Goal: Task Accomplishment & Management: Manage account settings

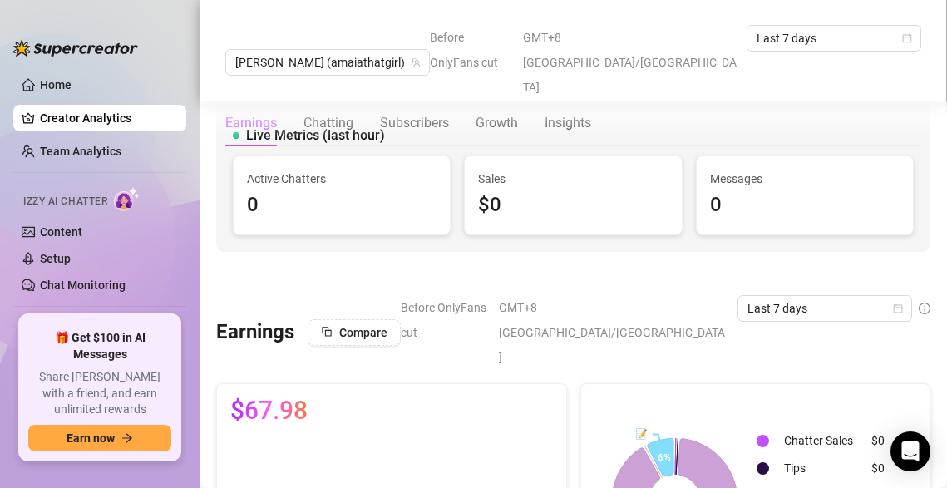
scroll to position [1765, 0]
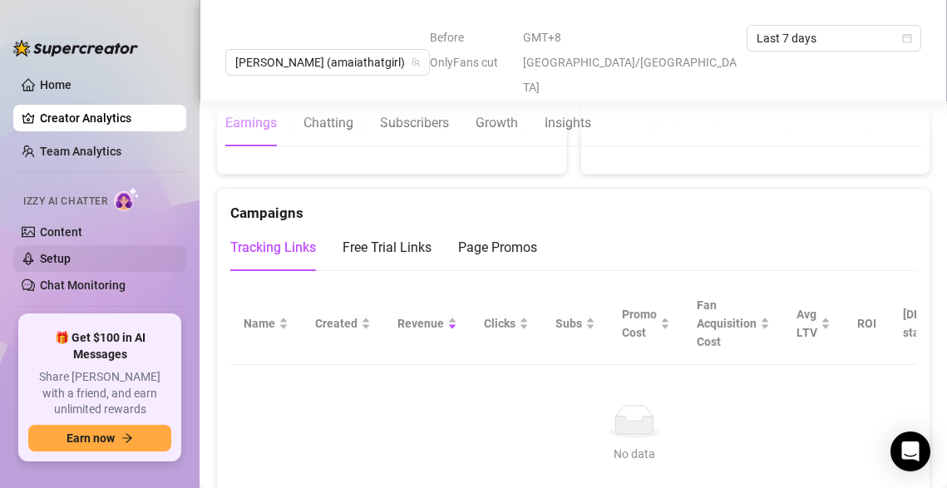
click at [71, 265] on link "Setup" at bounding box center [55, 258] width 31 height 13
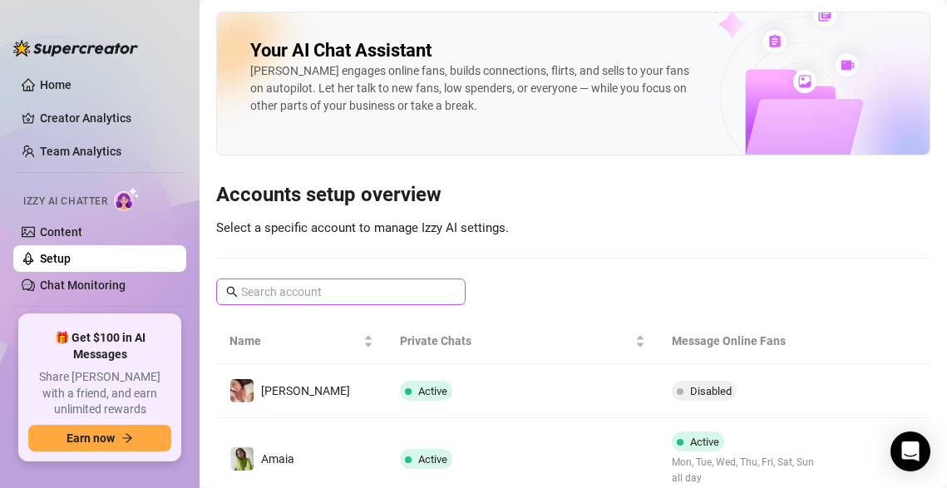
scroll to position [62, 0]
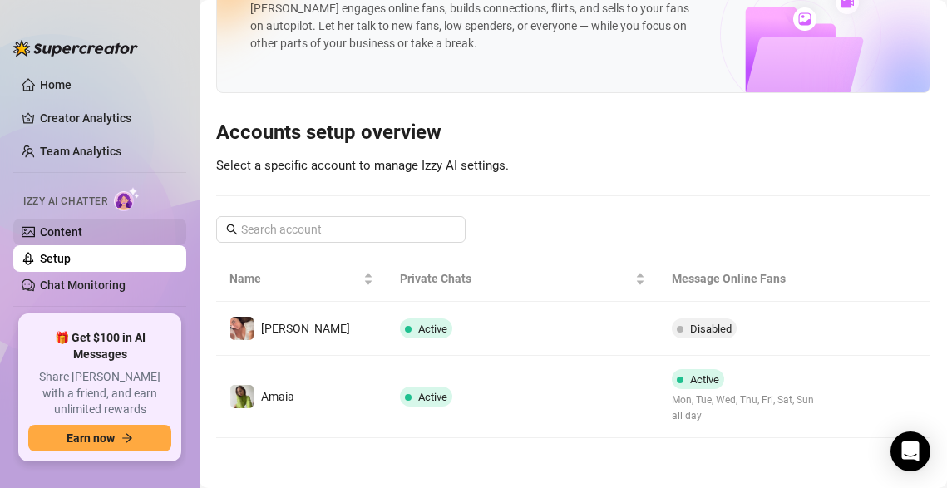
drag, startPoint x: 88, startPoint y: 229, endPoint x: 97, endPoint y: 221, distance: 11.8
click at [82, 229] on link "Content" at bounding box center [61, 231] width 42 height 13
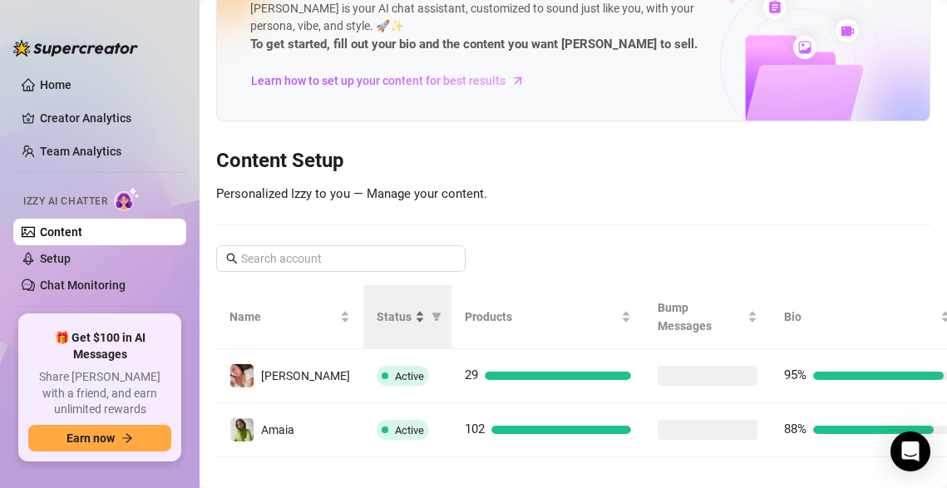
scroll to position [63, 0]
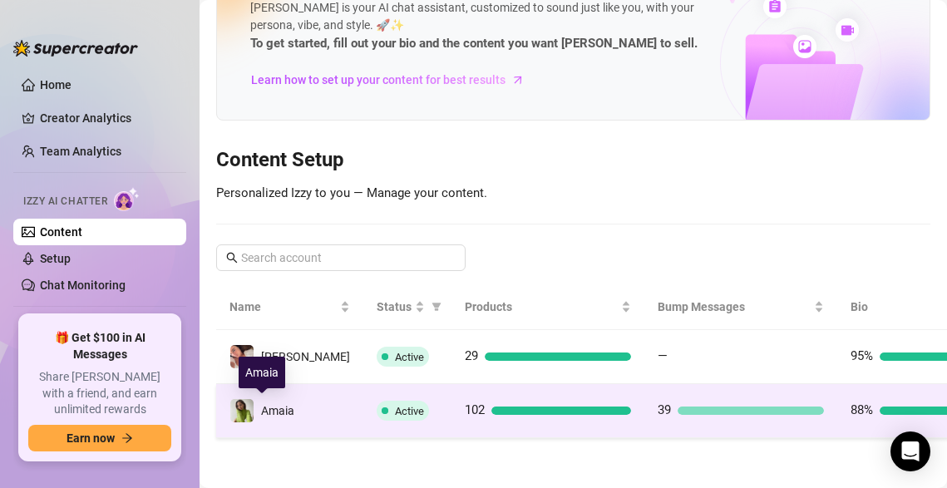
click at [262, 413] on span "Amaia" at bounding box center [277, 410] width 33 height 13
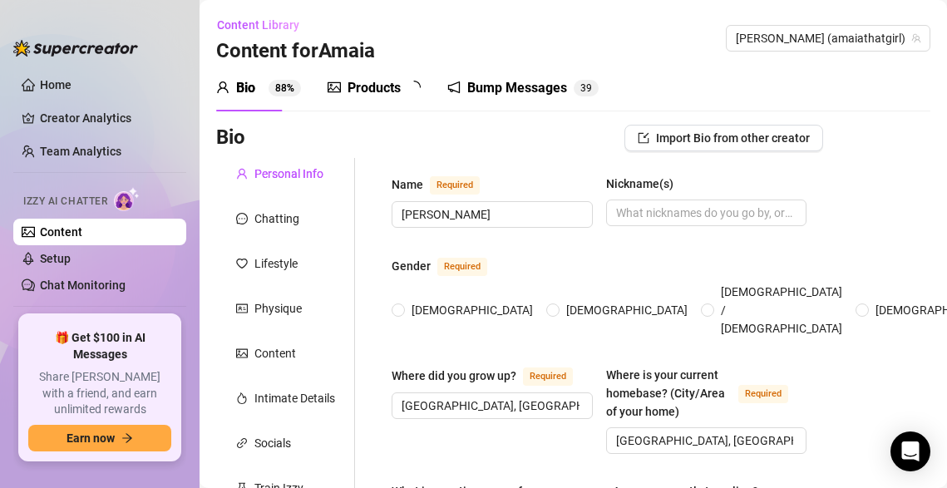
radio input "true"
type input "[DATE]"
click at [311, 209] on div "Chatting" at bounding box center [285, 219] width 139 height 32
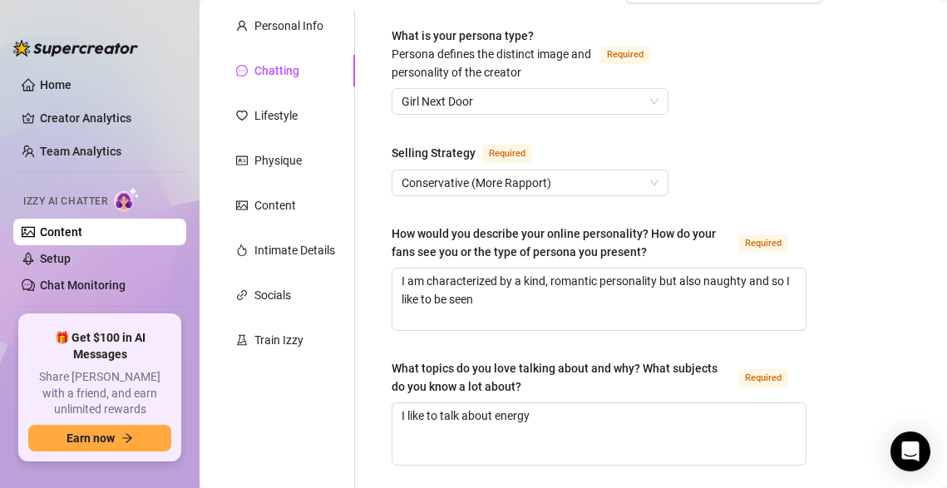
scroll to position [150, 0]
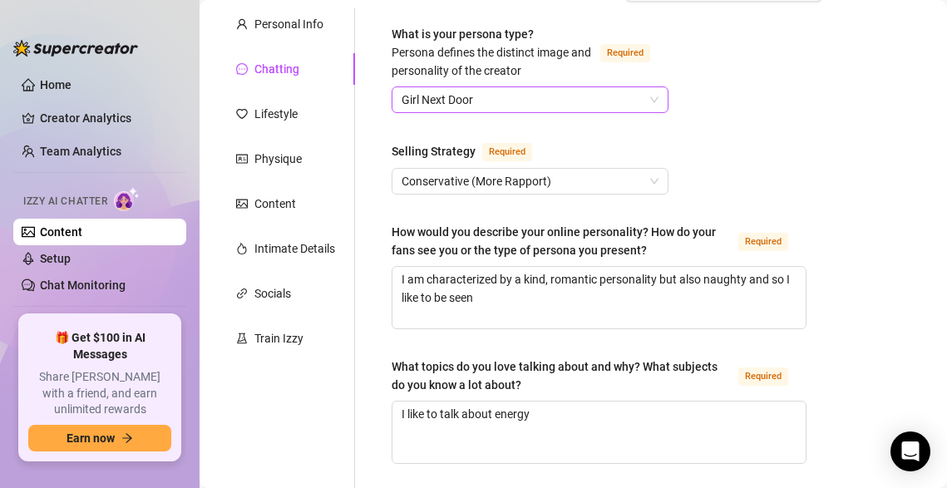
click at [553, 106] on span "Girl Next Door" at bounding box center [530, 99] width 257 height 25
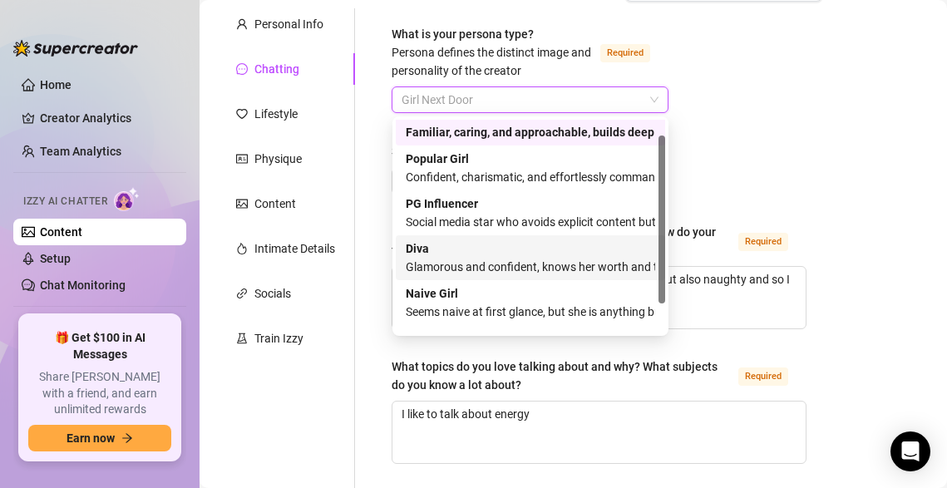
scroll to position [22, 0]
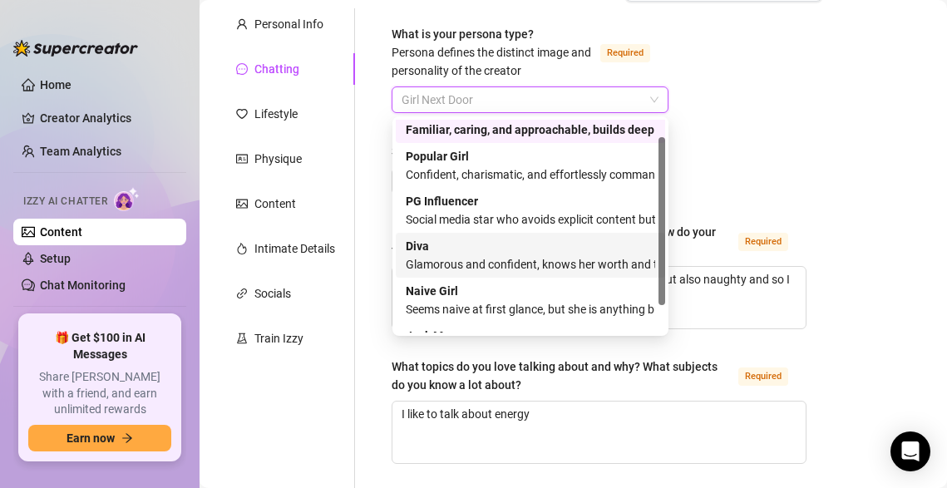
click at [621, 265] on div "Glamorous and confident, knows her worth and takes control" at bounding box center [531, 264] width 250 height 18
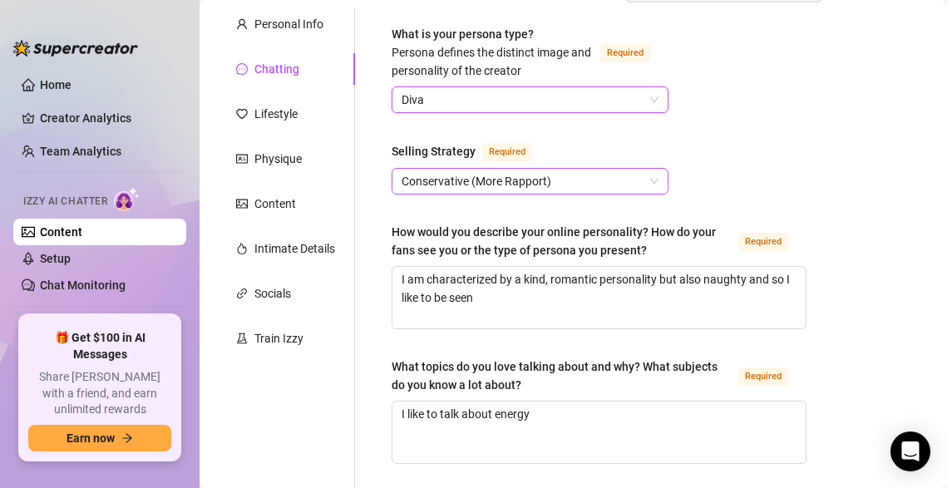
scroll to position [170, 0]
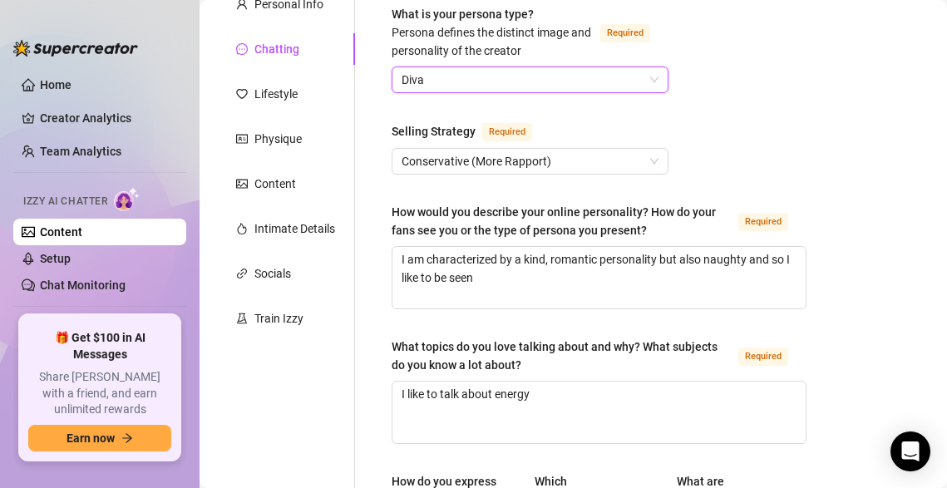
click at [586, 72] on span "Diva" at bounding box center [530, 79] width 257 height 25
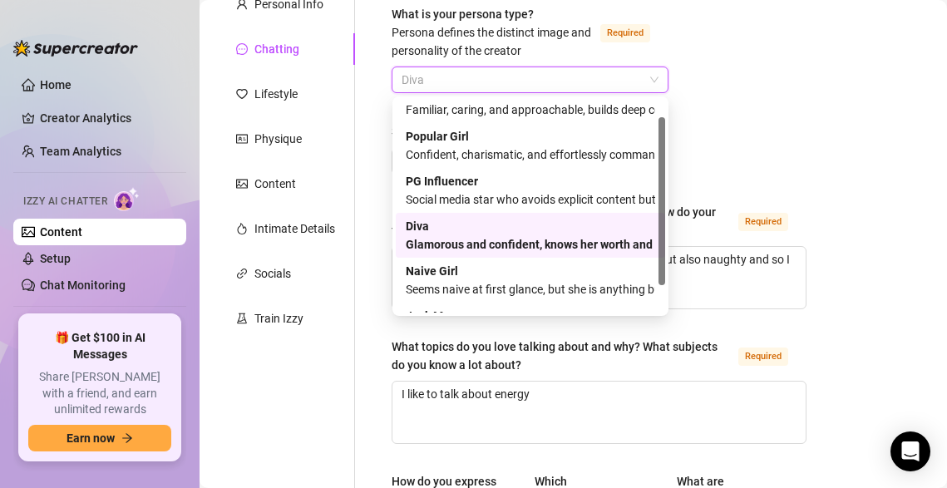
click at [629, 240] on div "Glamorous and confident, knows her worth and takes control" at bounding box center [531, 244] width 250 height 18
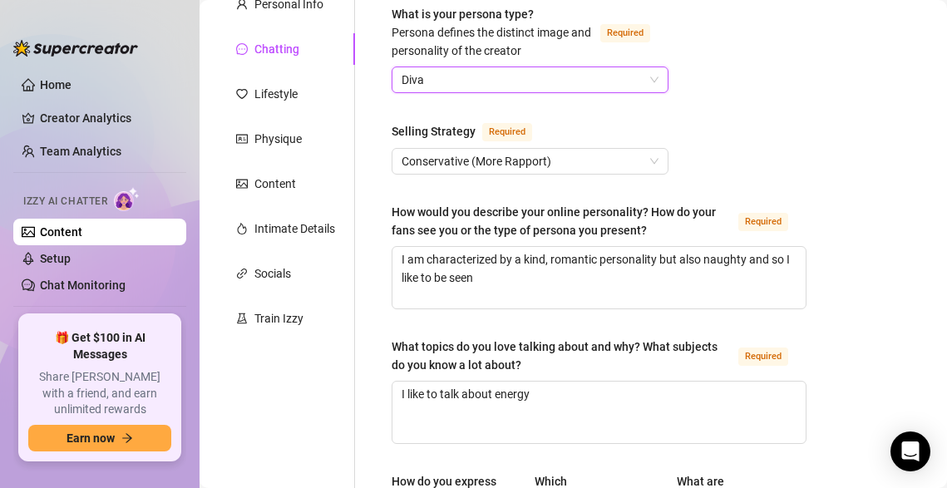
click at [586, 80] on span "Diva" at bounding box center [530, 79] width 257 height 25
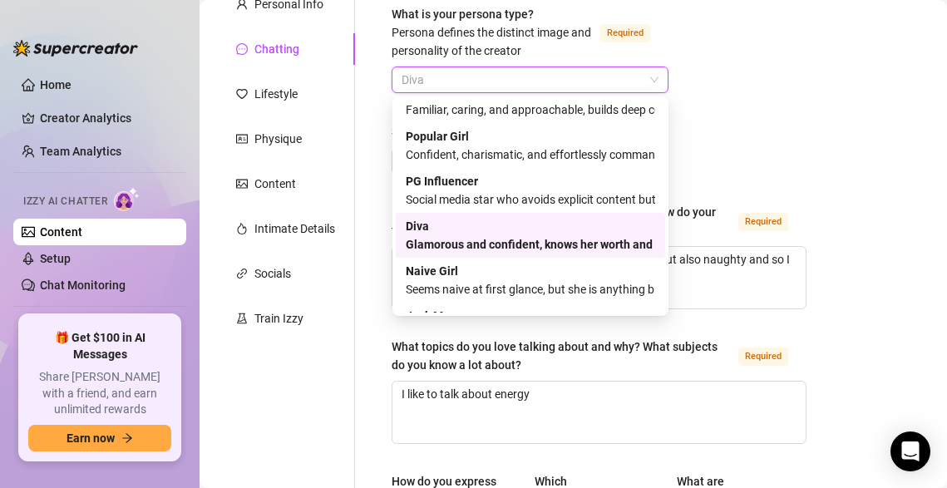
click at [606, 239] on div "Glamorous and confident, knows her worth and takes control" at bounding box center [531, 244] width 250 height 18
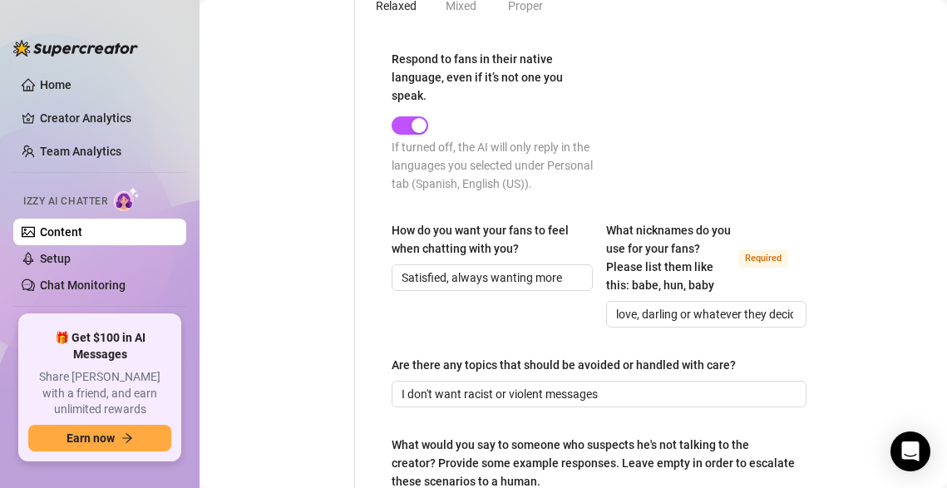
scroll to position [1271, 0]
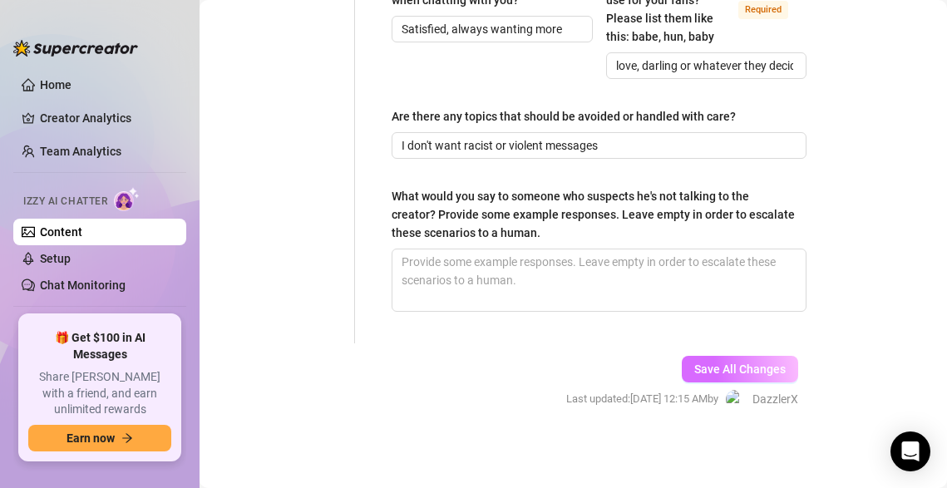
click at [725, 370] on span "Save All Changes" at bounding box center [741, 369] width 92 height 13
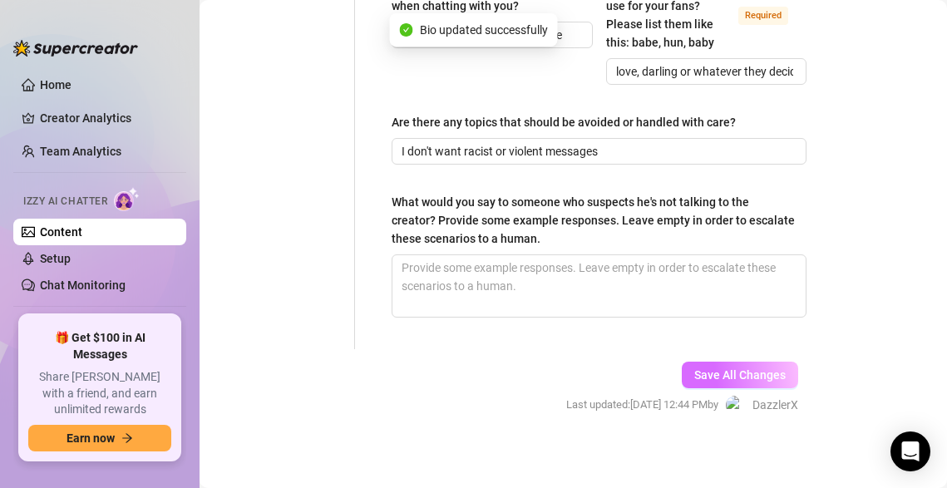
click at [719, 371] on span "Save All Changes" at bounding box center [741, 375] width 92 height 13
